Goal: Information Seeking & Learning: Learn about a topic

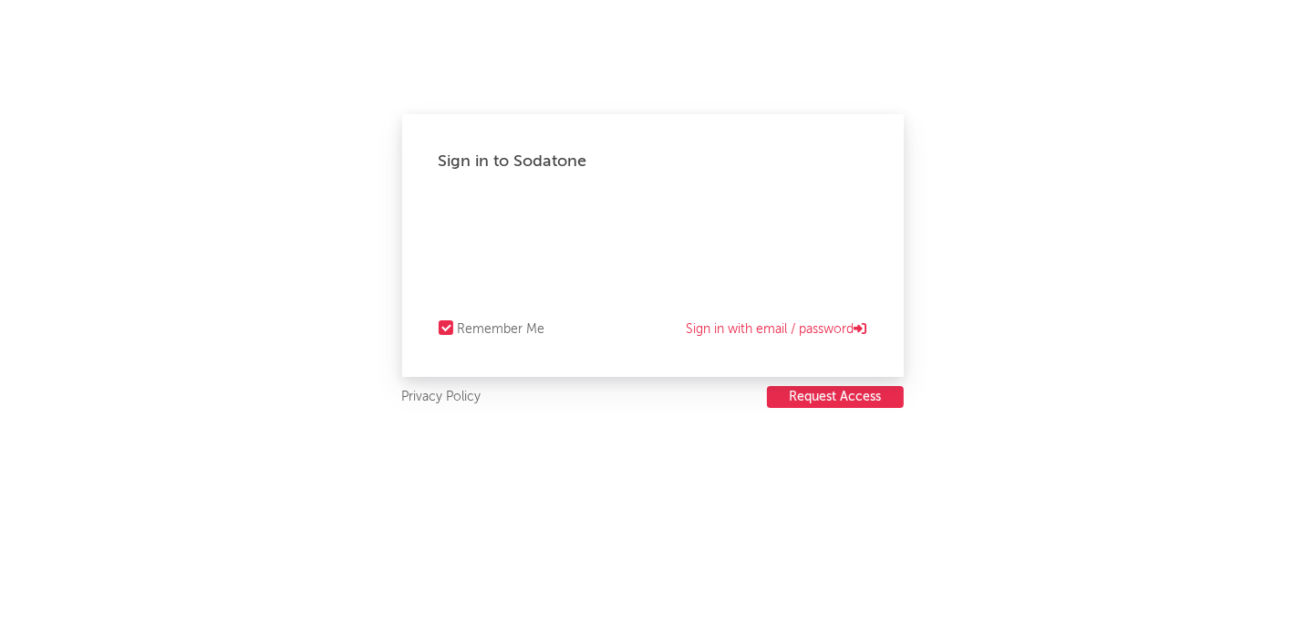
select select "recorded_music"
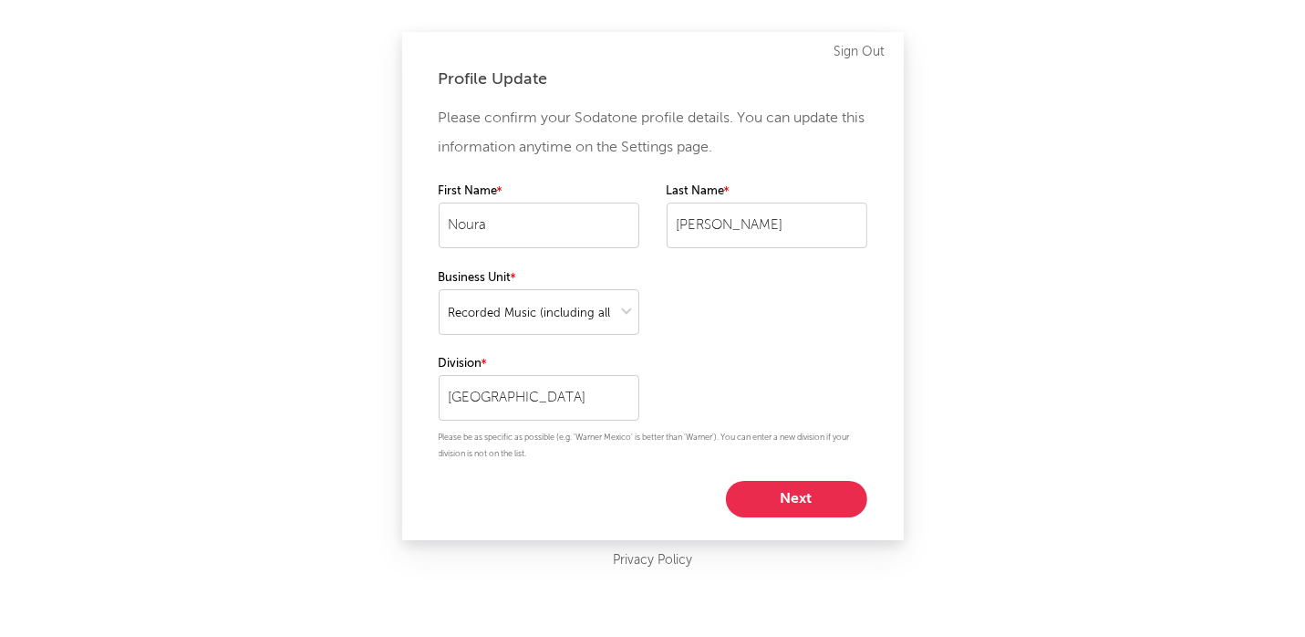
click at [794, 500] on button "Next" at bounding box center [796, 499] width 141 height 36
select select "director_vp"
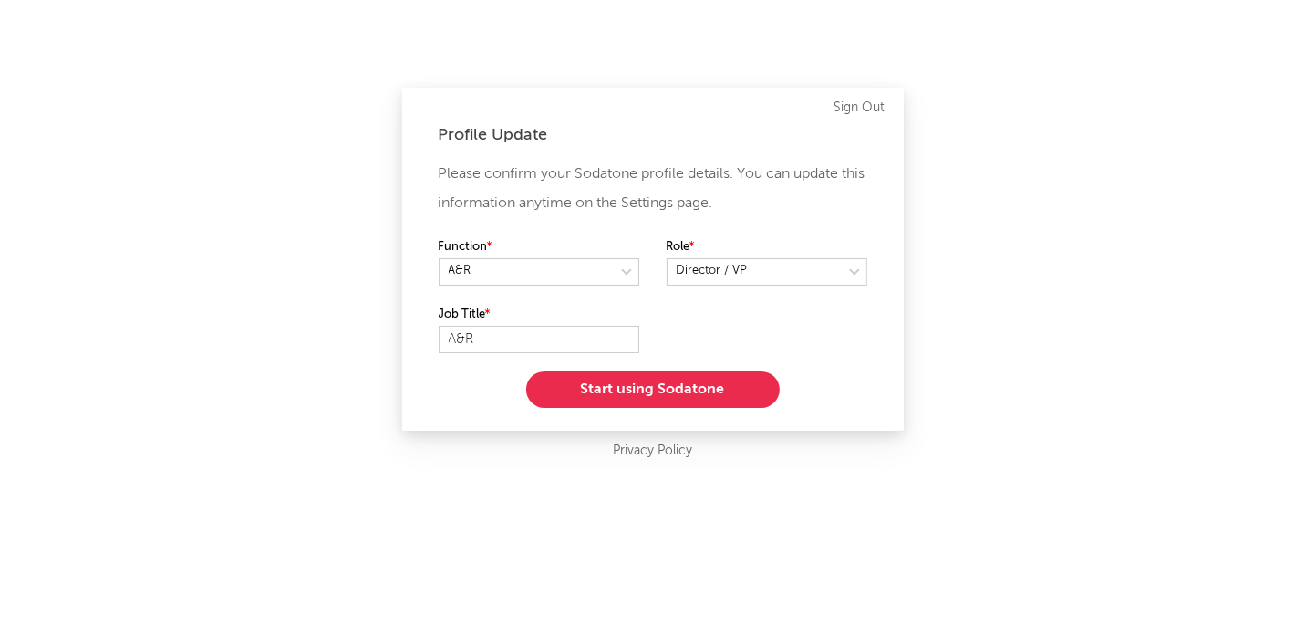
click at [644, 392] on button "Start using Sodatone" at bounding box center [653, 389] width 254 height 36
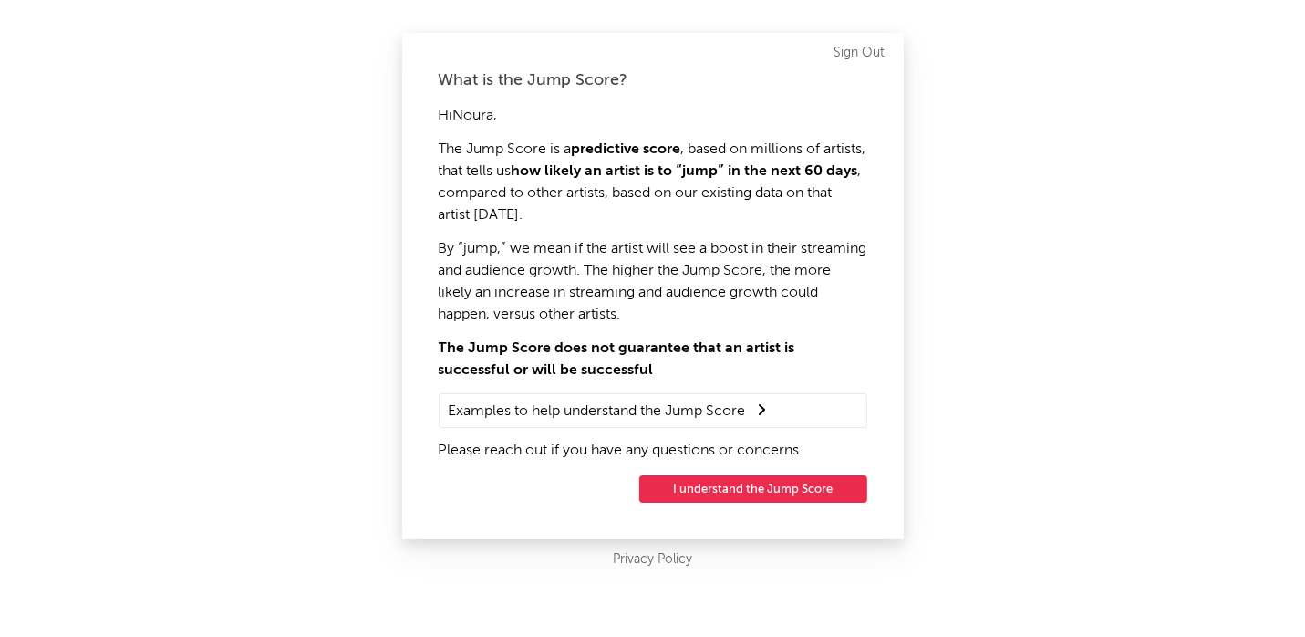
click at [745, 492] on button "I understand the Jump Score" at bounding box center [753, 488] width 228 height 27
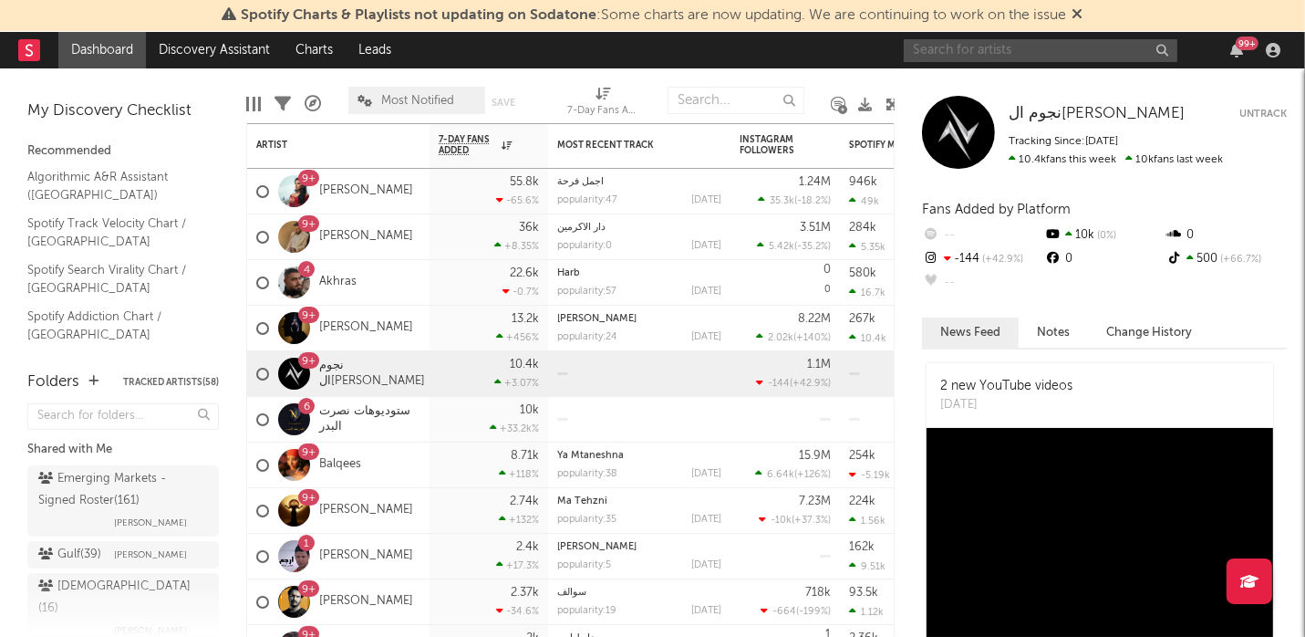
click at [992, 49] on input "text" at bounding box center [1041, 50] width 274 height 23
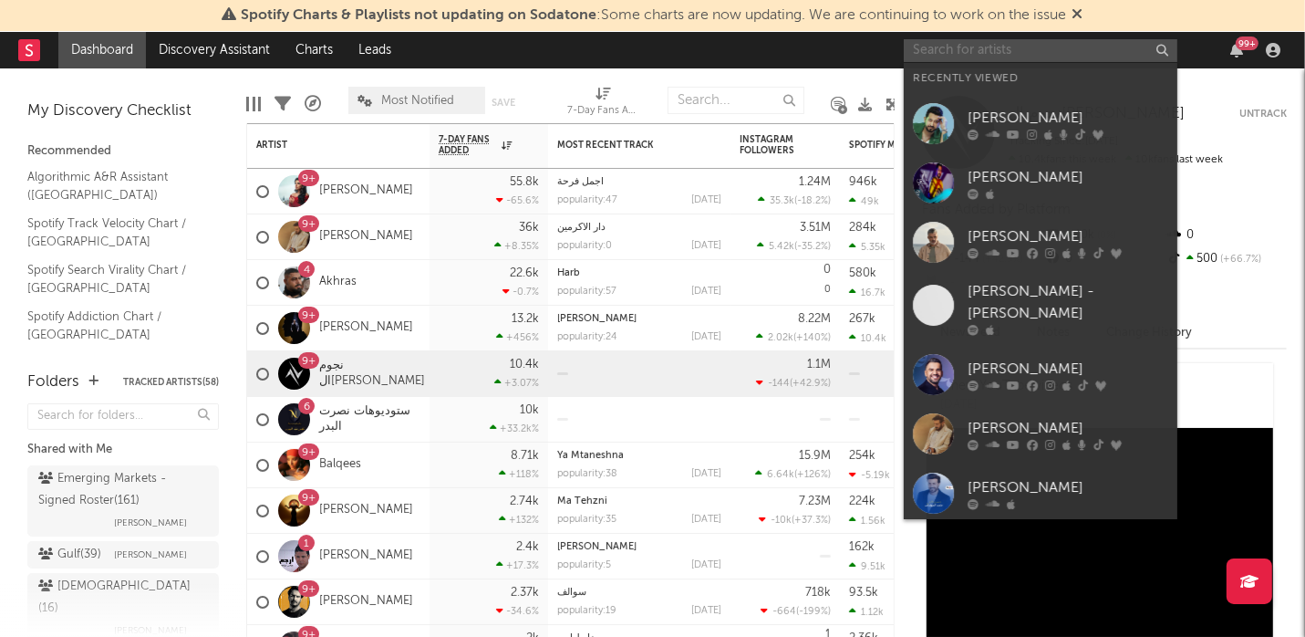
paste input "[URL][DOMAIN_NAME]"
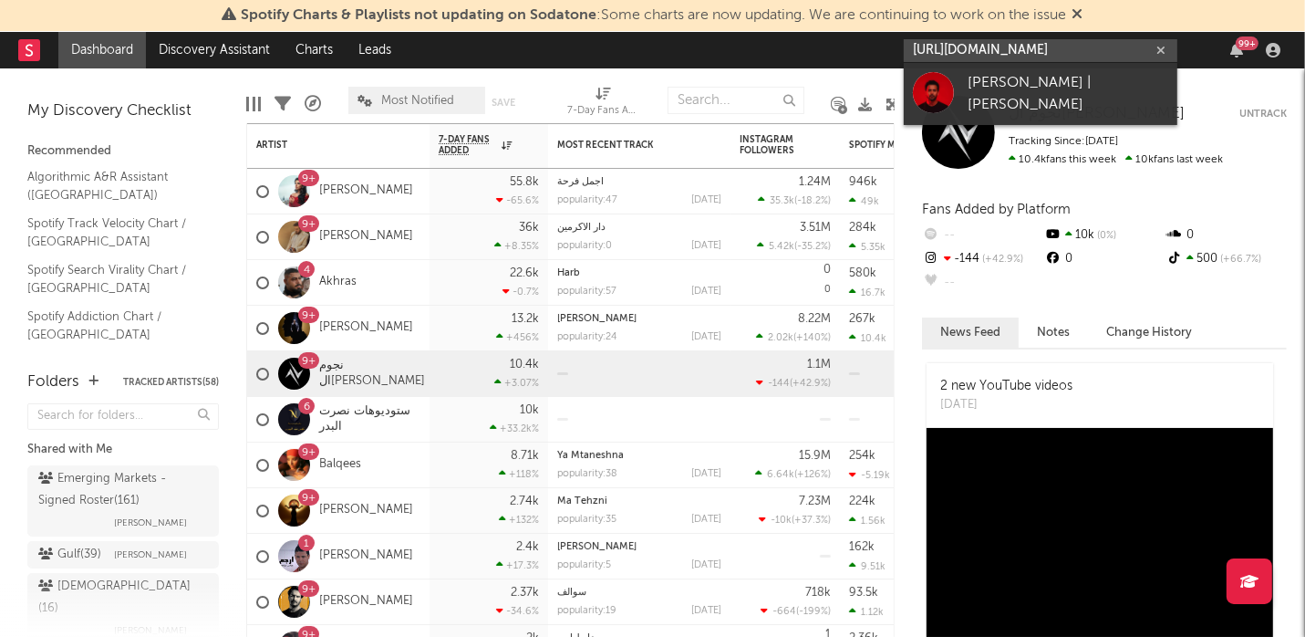
type input "[URL][DOMAIN_NAME]"
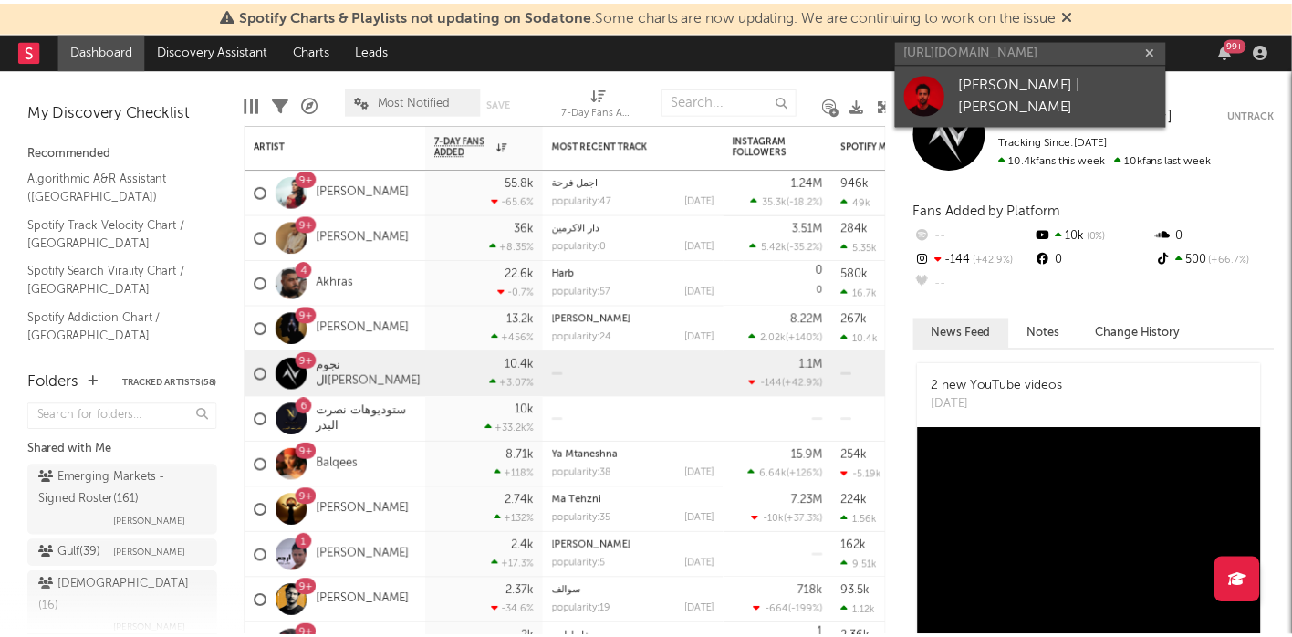
scroll to position [0, 0]
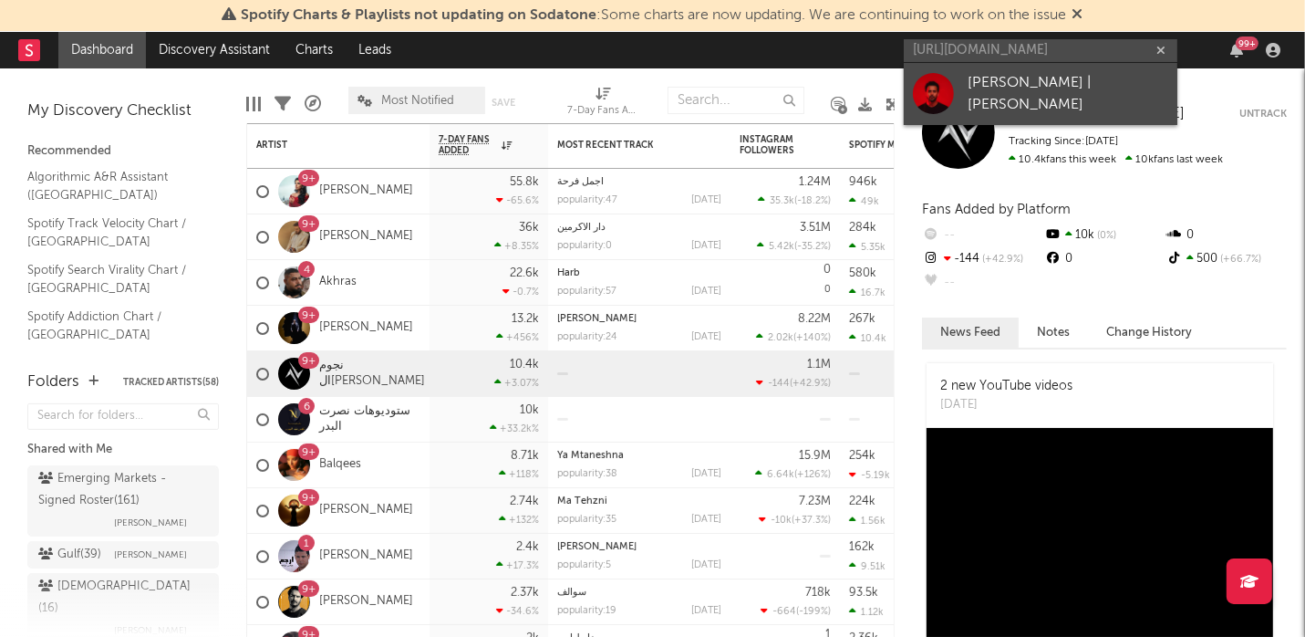
click at [1029, 87] on div "[PERSON_NAME] | [PERSON_NAME]" at bounding box center [1068, 94] width 201 height 44
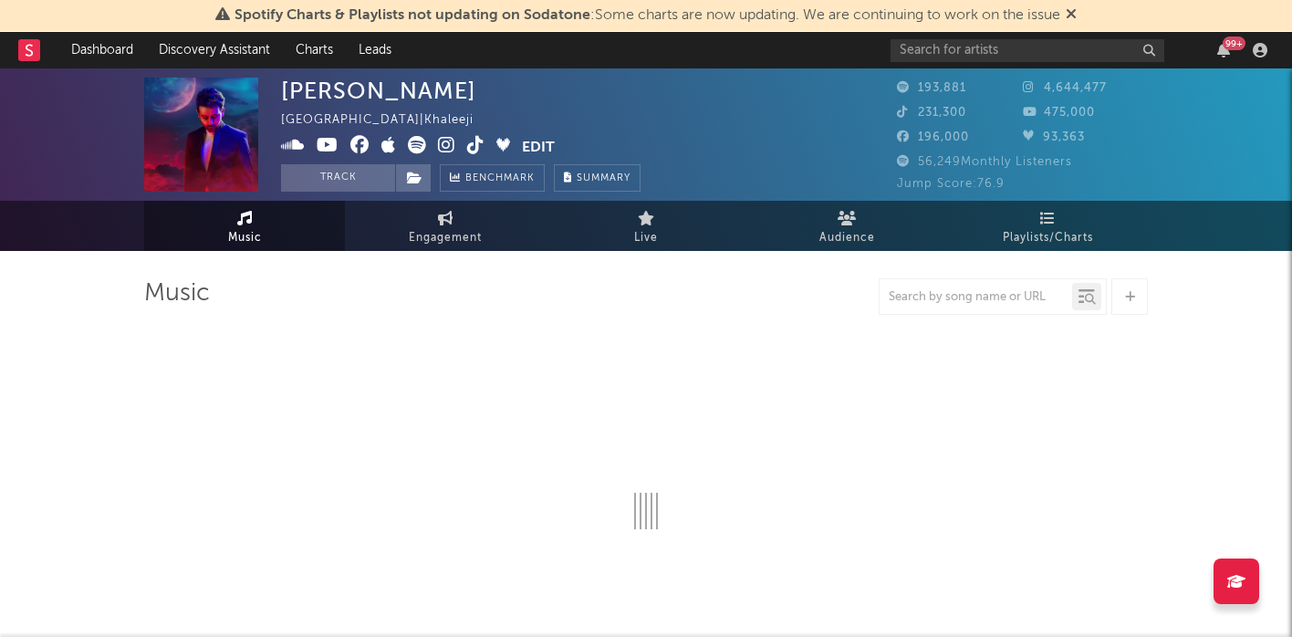
select select "6m"
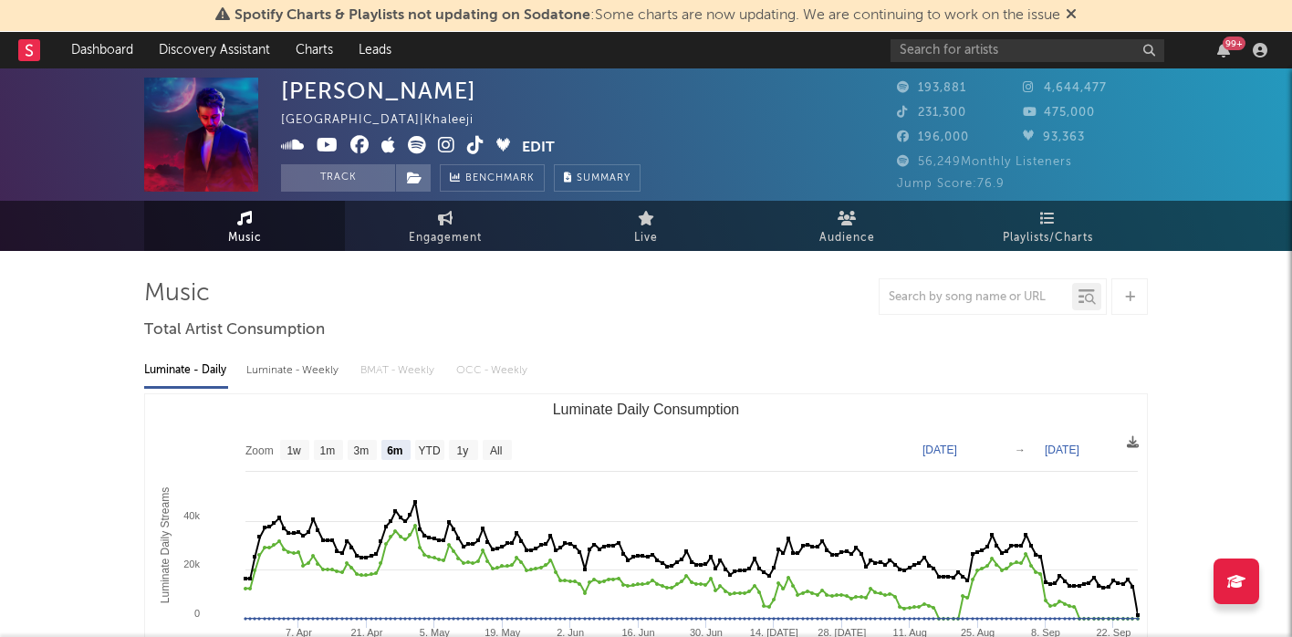
click at [1057, 88] on span "4,644,477" at bounding box center [1065, 88] width 84 height 12
copy span "4,644,477"
drag, startPoint x: 971, startPoint y: 110, endPoint x: 918, endPoint y: 112, distance: 52.9
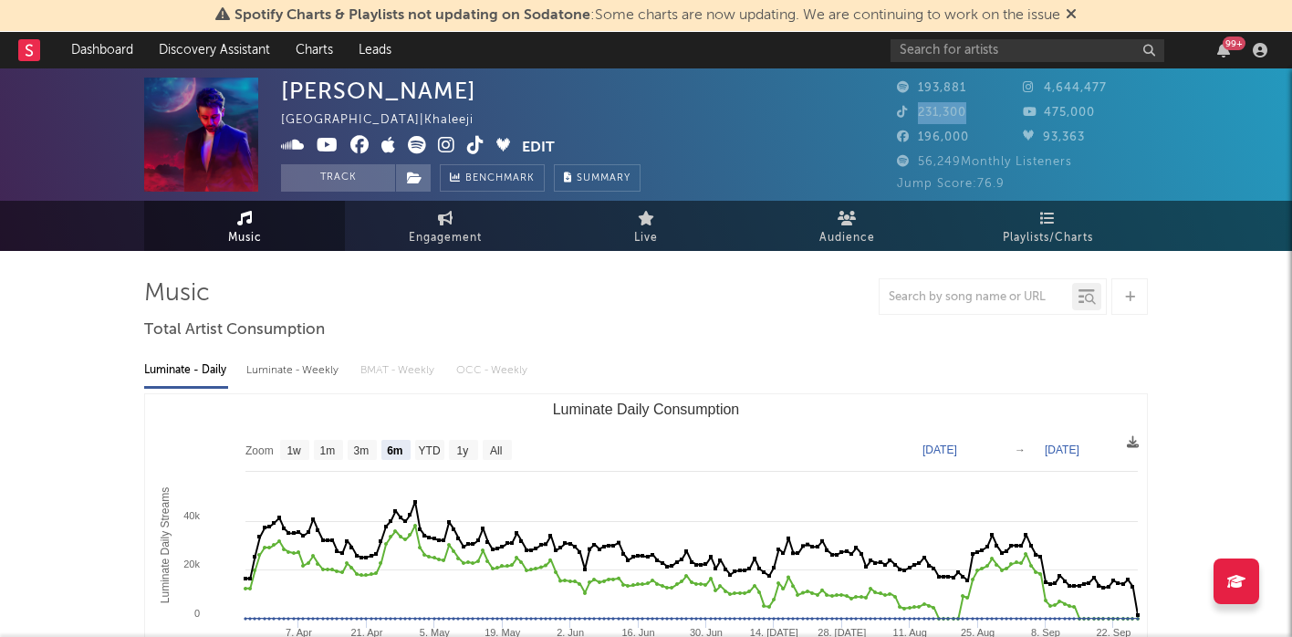
click at [918, 112] on div "231,300" at bounding box center [960, 113] width 126 height 22
copy span "231,300"
drag, startPoint x: 918, startPoint y: 159, endPoint x: 1084, endPoint y: 160, distance: 166.0
click at [1084, 160] on div "56,249 Monthly Listeners" at bounding box center [1022, 162] width 251 height 22
copy span "56,249 Monthly Listeners"
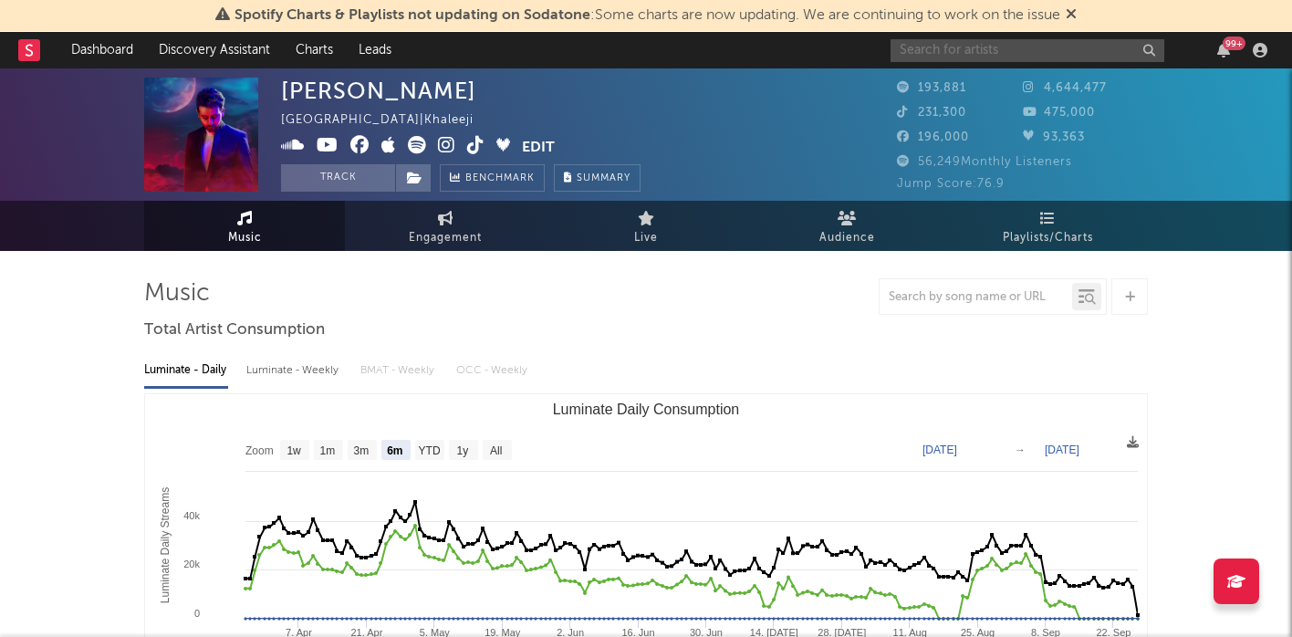
click at [989, 47] on input "text" at bounding box center [1027, 50] width 274 height 23
type input "ي"
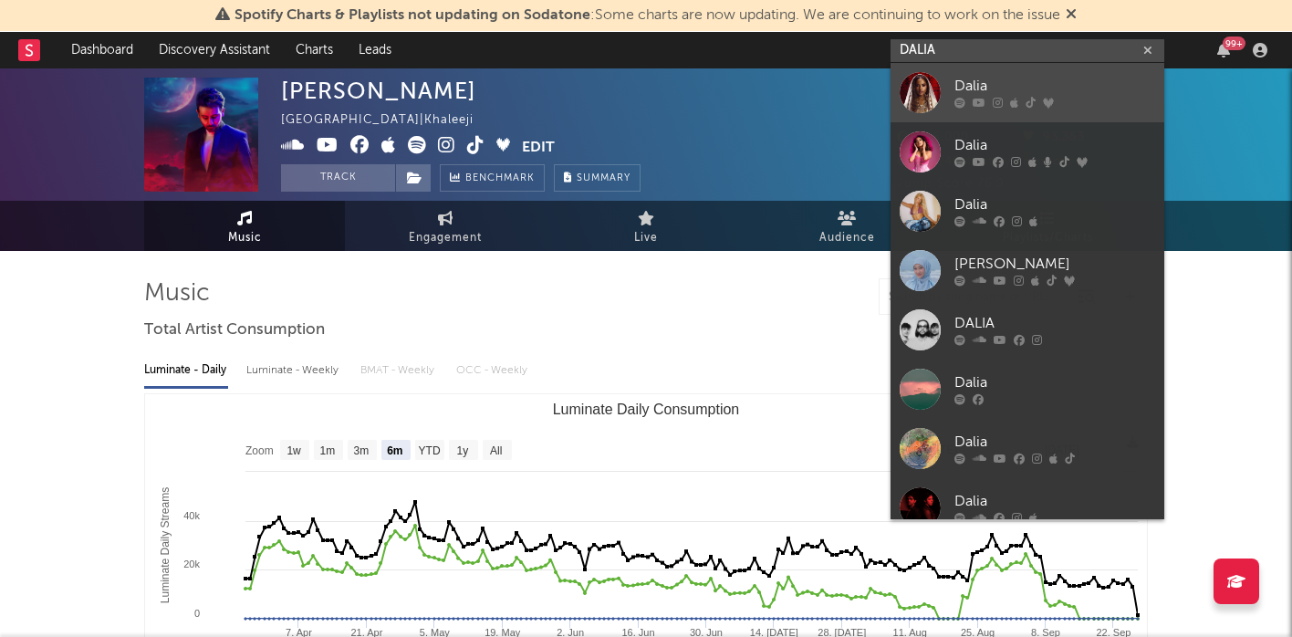
type input "DALIA"
click at [975, 84] on div "Dalia" at bounding box center [1054, 87] width 201 height 22
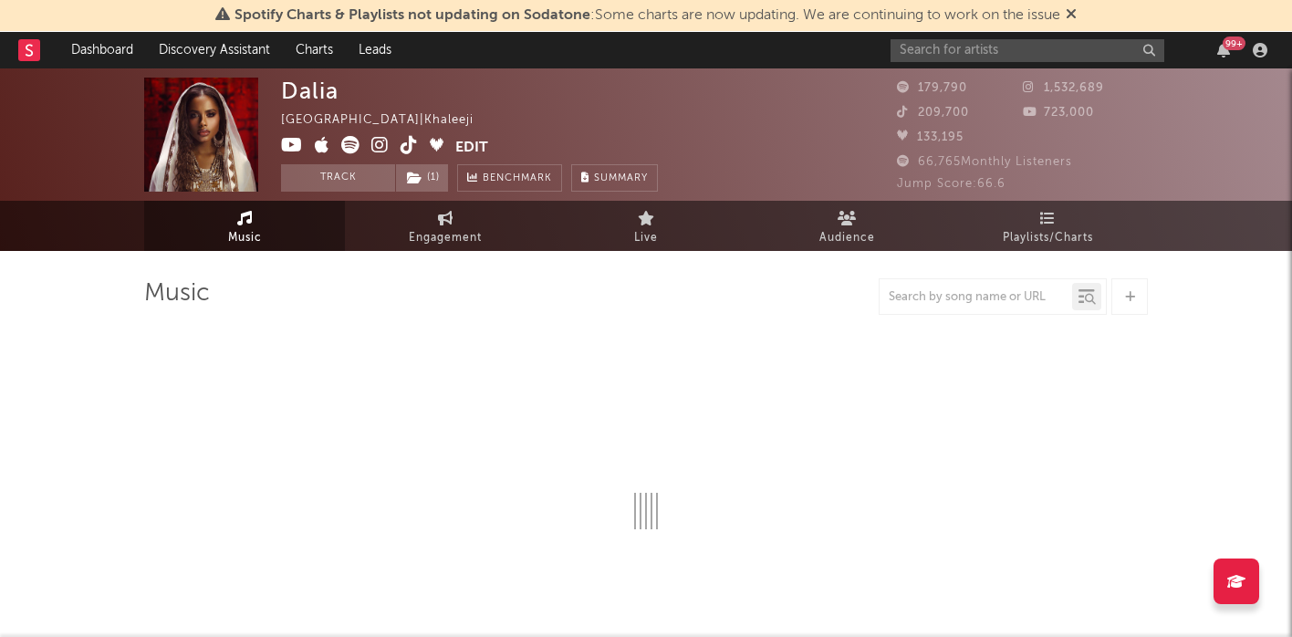
select select "6m"
